Goal: Go to known website: Go to known website

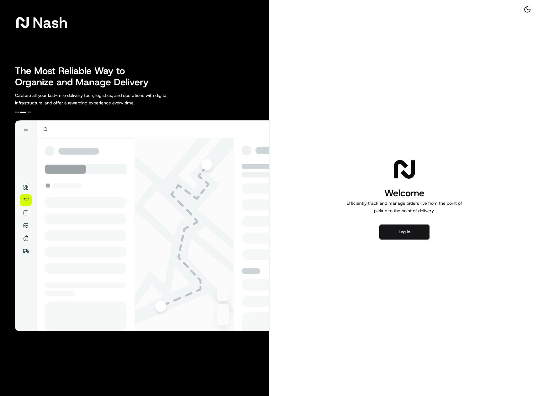
click at [403, 234] on button "Log in" at bounding box center [404, 232] width 50 height 15
